Goal: Use online tool/utility: Utilize a website feature to perform a specific function

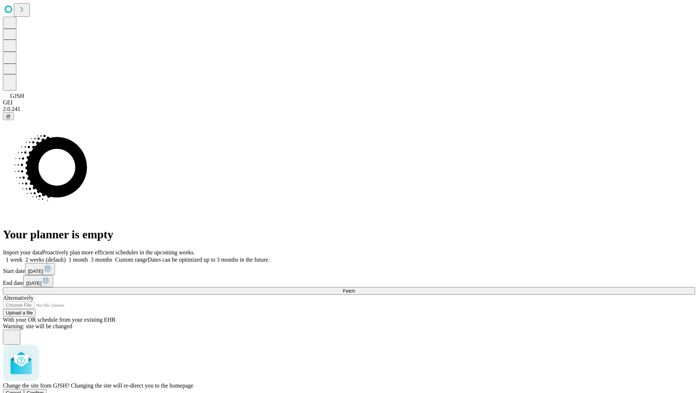
click at [44, 390] on span "Confirm" at bounding box center [35, 392] width 17 height 5
click at [23, 256] on label "1 week" at bounding box center [13, 259] width 20 height 6
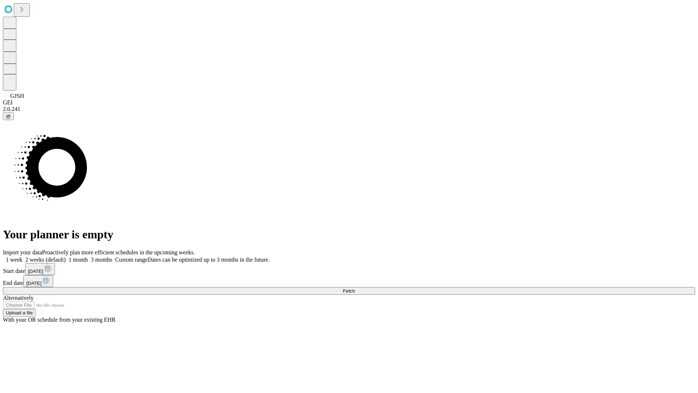
click at [355, 288] on span "Fetch" at bounding box center [349, 290] width 12 height 5
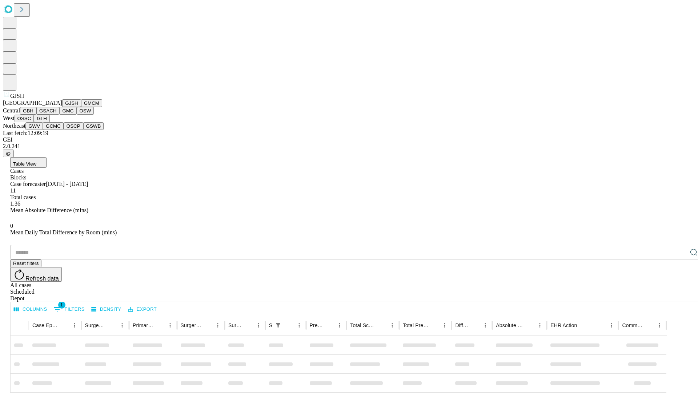
click at [81, 107] on button "GMCM" at bounding box center [91, 103] width 21 height 8
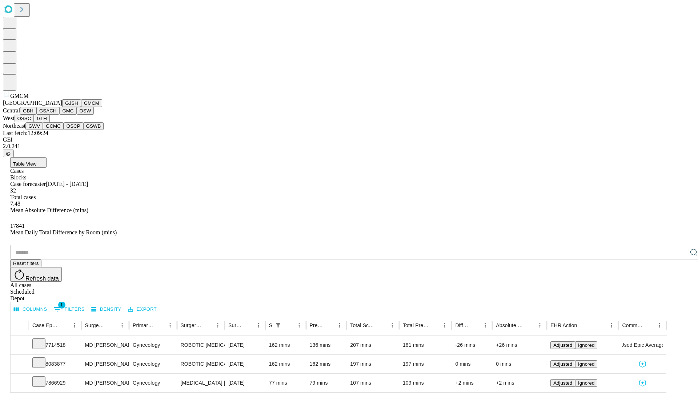
click at [36, 115] on button "GBH" at bounding box center [28, 111] width 16 height 8
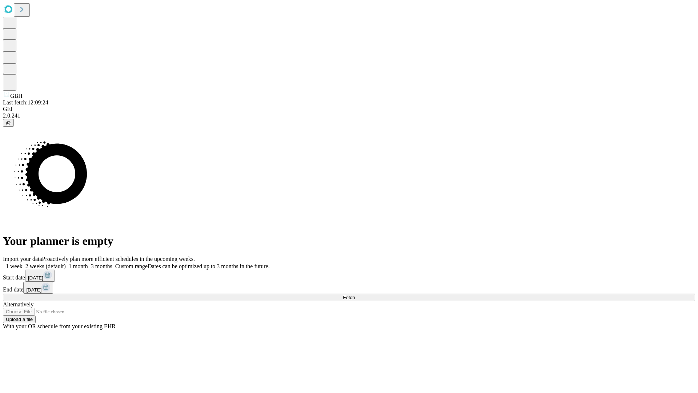
click at [23, 263] on label "1 week" at bounding box center [13, 266] width 20 height 6
click at [355, 295] on span "Fetch" at bounding box center [349, 297] width 12 height 5
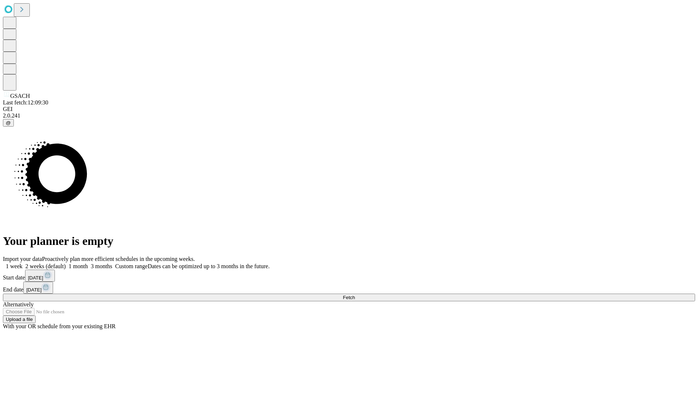
click at [355, 295] on span "Fetch" at bounding box center [349, 297] width 12 height 5
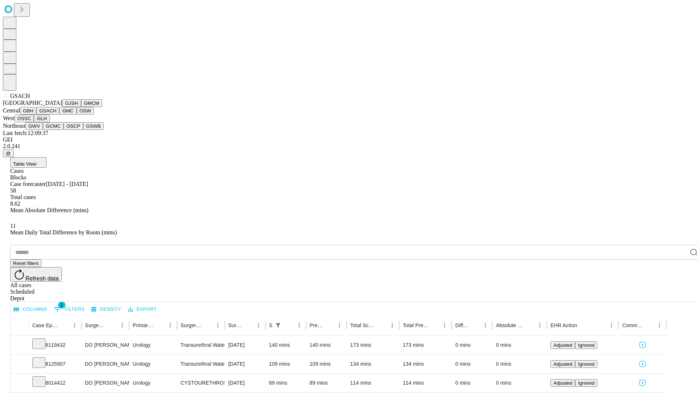
click at [59, 115] on button "GMC" at bounding box center [67, 111] width 17 height 8
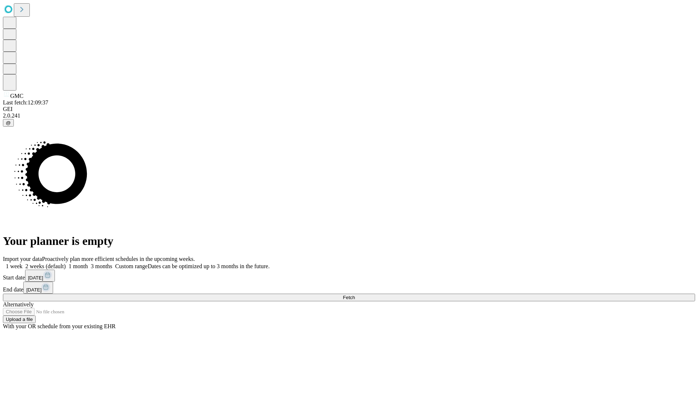
click at [355, 295] on span "Fetch" at bounding box center [349, 297] width 12 height 5
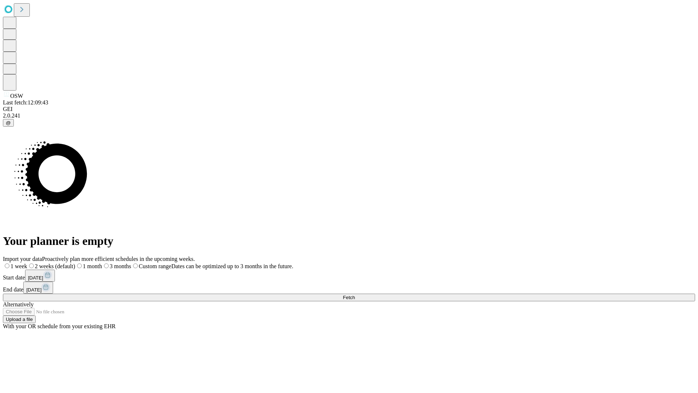
click at [27, 263] on label "1 week" at bounding box center [15, 266] width 24 height 6
click at [355, 295] on span "Fetch" at bounding box center [349, 297] width 12 height 5
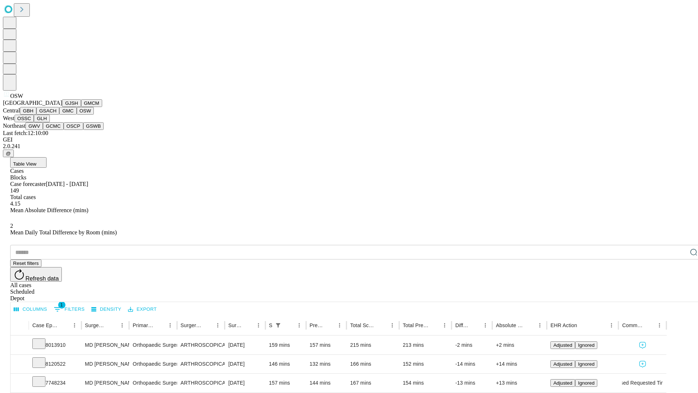
click at [34, 122] on button "OSSC" at bounding box center [25, 119] width 20 height 8
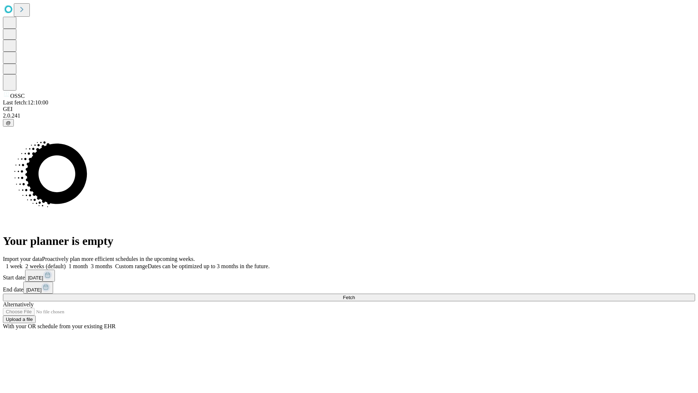
click at [23, 263] on label "1 week" at bounding box center [13, 266] width 20 height 6
click at [355, 295] on span "Fetch" at bounding box center [349, 297] width 12 height 5
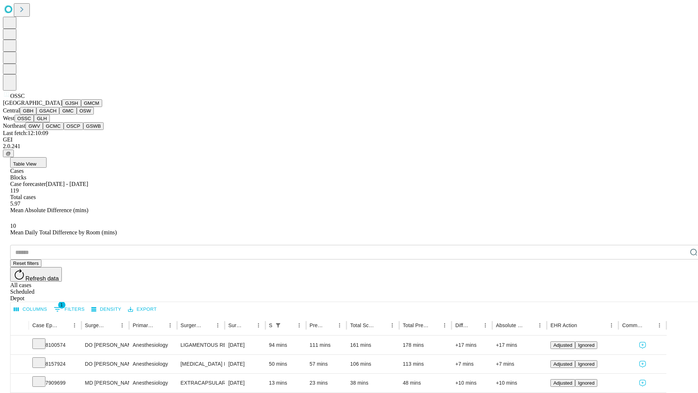
click at [49, 122] on button "GLH" at bounding box center [42, 119] width 16 height 8
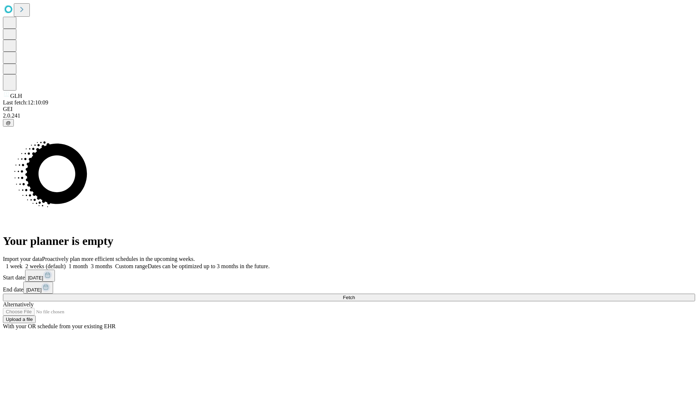
click at [23, 263] on label "1 week" at bounding box center [13, 266] width 20 height 6
click at [355, 295] on span "Fetch" at bounding box center [349, 297] width 12 height 5
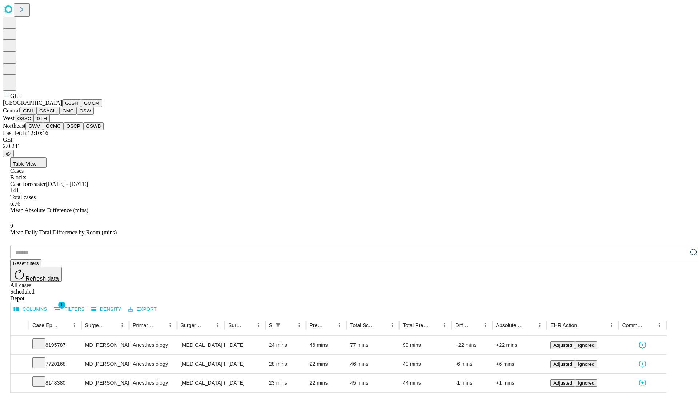
click at [43, 130] on button "GWV" at bounding box center [33, 126] width 17 height 8
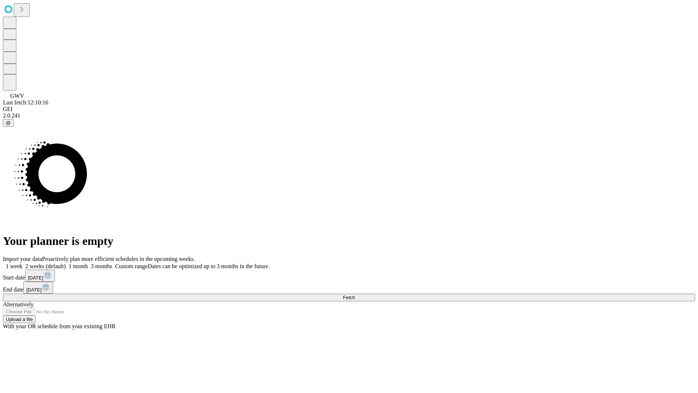
click at [355, 295] on span "Fetch" at bounding box center [349, 297] width 12 height 5
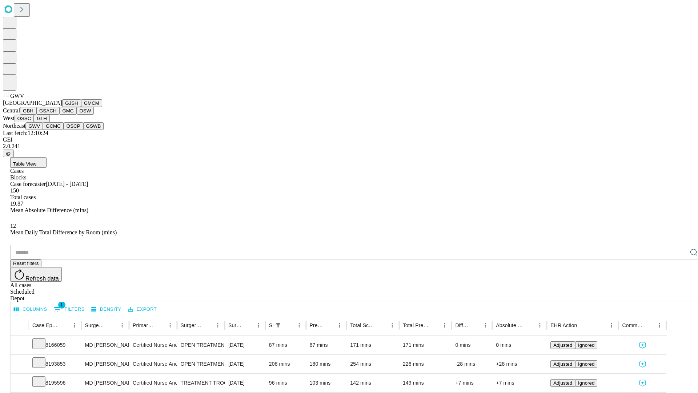
click at [56, 130] on button "GCMC" at bounding box center [53, 126] width 21 height 8
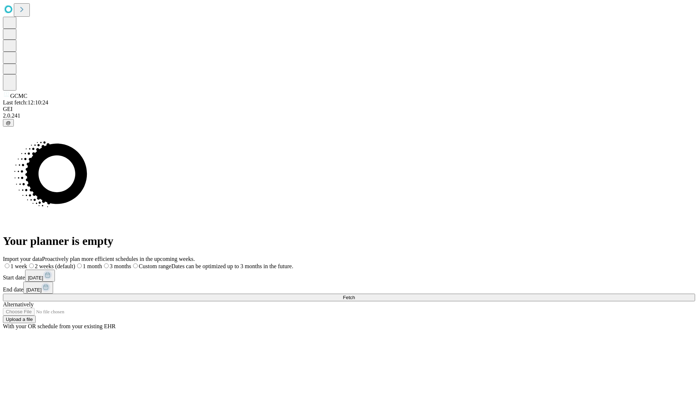
click at [27, 263] on label "1 week" at bounding box center [15, 266] width 24 height 6
click at [355, 295] on span "Fetch" at bounding box center [349, 297] width 12 height 5
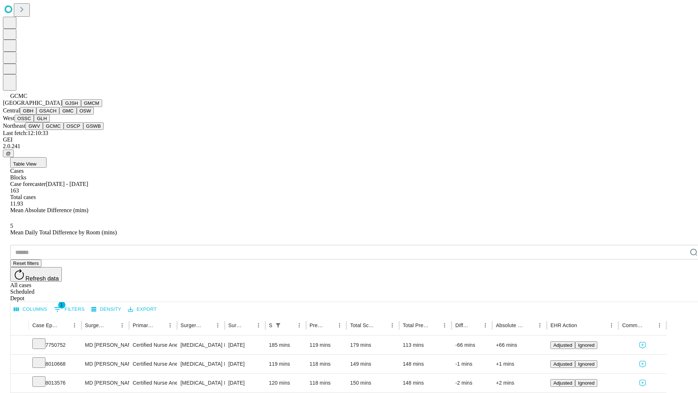
click at [64, 130] on button "OSCP" at bounding box center [74, 126] width 20 height 8
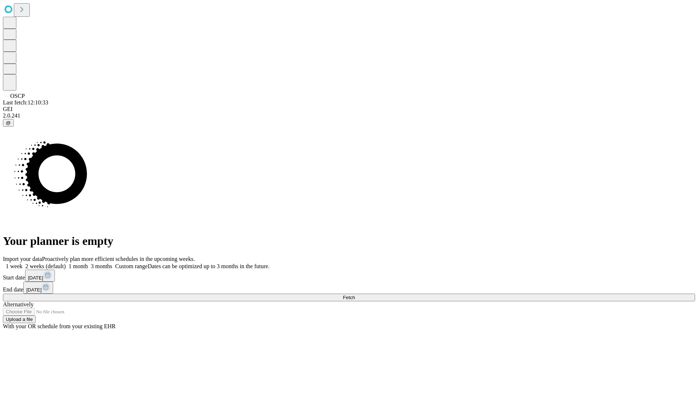
click at [23, 263] on label "1 week" at bounding box center [13, 266] width 20 height 6
click at [355, 295] on span "Fetch" at bounding box center [349, 297] width 12 height 5
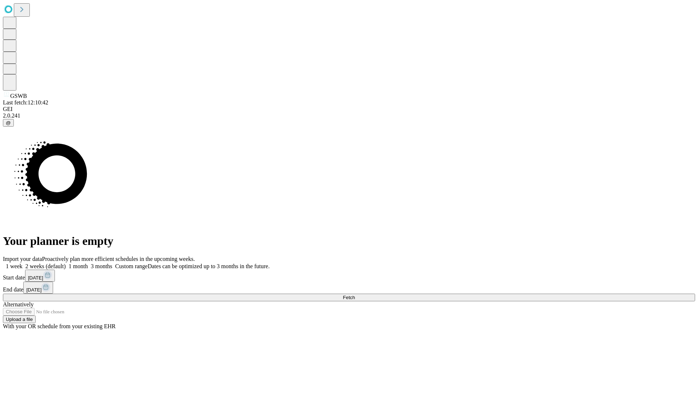
click at [23, 263] on label "1 week" at bounding box center [13, 266] width 20 height 6
click at [355, 295] on span "Fetch" at bounding box center [349, 297] width 12 height 5
